Goal: Information Seeking & Learning: Learn about a topic

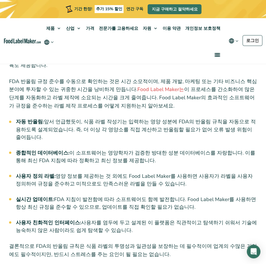
scroll to position [1955, 0]
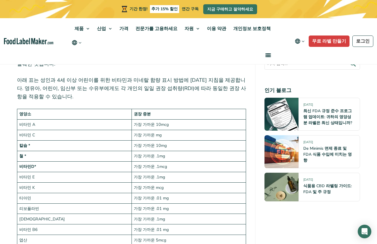
scroll to position [1019, 0]
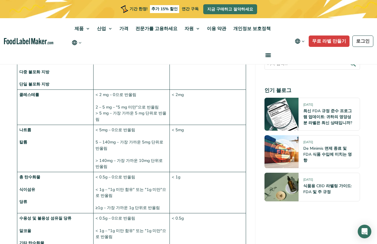
scroll to position [539, 0]
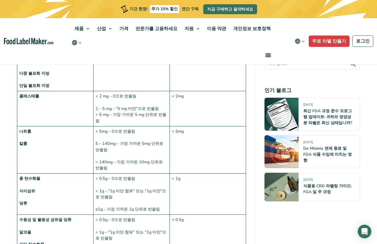
click at [154, 151] on td "< 5mg – 0으로 반올림 5 – 140mg – 가장 가까운 5mg 단위로 반올림 > 140mg – 가장 가까운 10mg 단위로 반올림" at bounding box center [132, 149] width 76 height 47
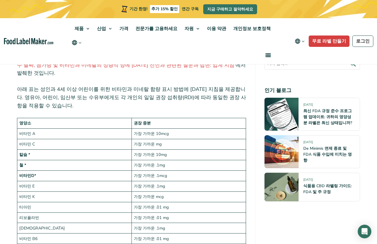
scroll to position [964, 0]
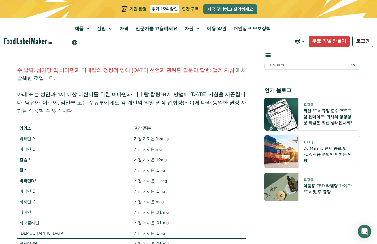
click at [190, 165] on td "가장 가까운 .1mg" at bounding box center [189, 170] width 115 height 10
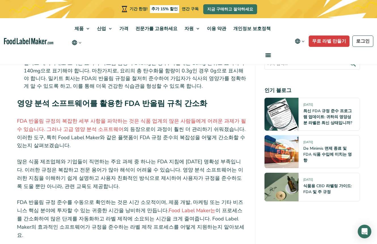
scroll to position [1900, 0]
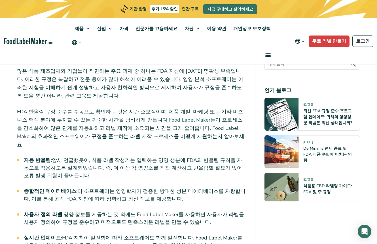
click at [185, 116] on font "Food Label Maker는" at bounding box center [192, 119] width 47 height 7
